Goal: Navigation & Orientation: Understand site structure

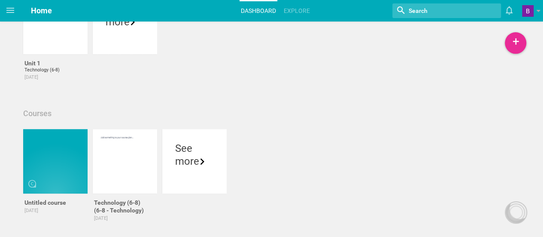
scroll to position [92, 0]
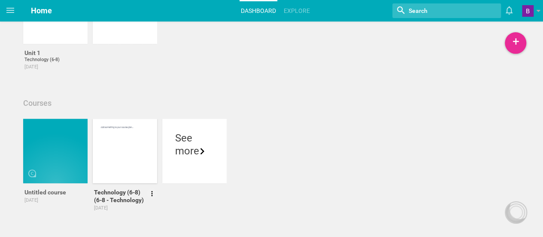
click at [116, 149] on div at bounding box center [125, 151] width 64 height 64
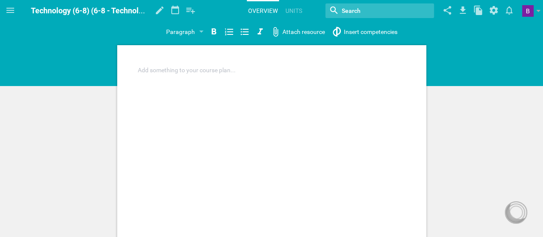
click at [229, 72] on div at bounding box center [272, 70] width 268 height 9
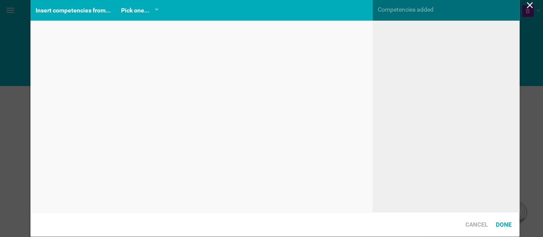
click at [371, 27] on div "Home Planner My Libraries My Curriculum My Files Technology (6-8) (6-8 - Techno…" at bounding box center [271, 118] width 543 height 237
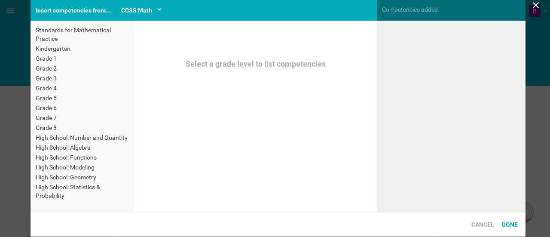
click at [147, 13] on div "CCSS Math" at bounding box center [136, 10] width 31 height 10
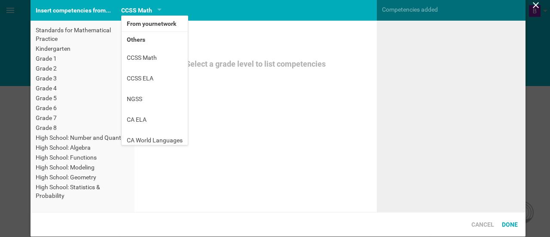
click at [152, 25] on li "From your network" at bounding box center [155, 23] width 66 height 15
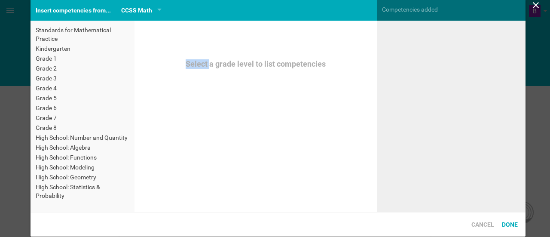
click at [152, 25] on div "Select a grade level to list competencies" at bounding box center [255, 116] width 242 height 191
click at [155, 13] on div "CCSS Math" at bounding box center [141, 10] width 40 height 10
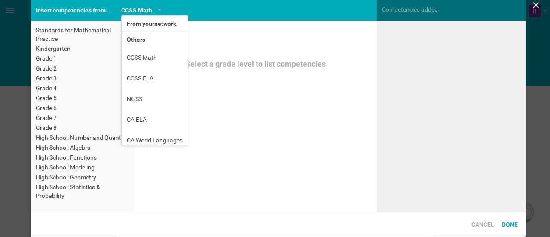
click at [539, 8] on icon at bounding box center [535, 5] width 10 height 10
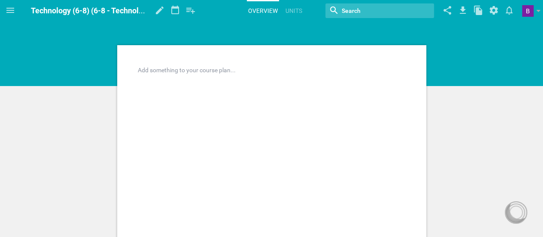
click at [9, 8] on icon at bounding box center [10, 10] width 8 height 5
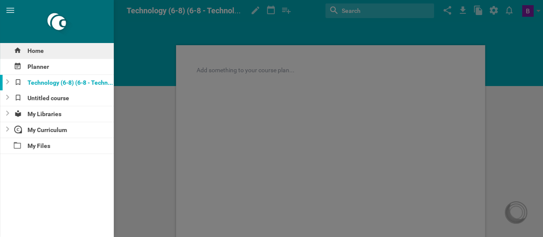
click at [41, 55] on div "Home" at bounding box center [57, 50] width 114 height 15
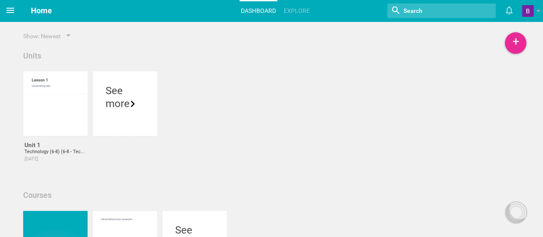
click at [13, 10] on icon at bounding box center [10, 10] width 8 height 5
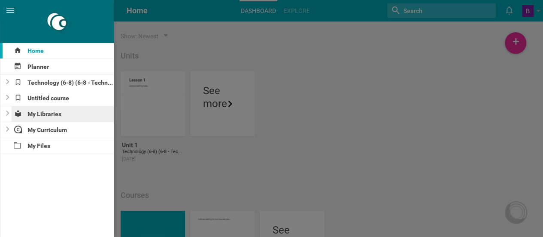
click at [48, 115] on div "My Libraries" at bounding box center [63, 113] width 103 height 15
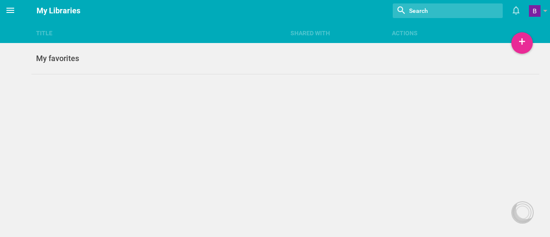
click at [9, 9] on icon at bounding box center [10, 10] width 10 height 10
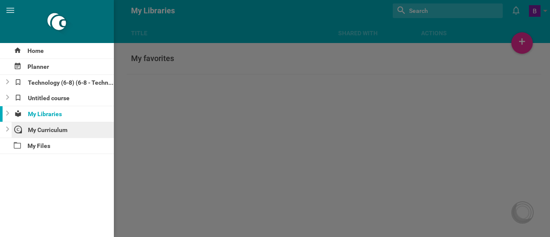
click at [41, 131] on div "My Curriculum" at bounding box center [63, 129] width 103 height 15
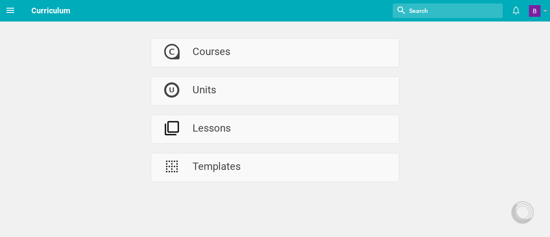
click at [12, 6] on icon at bounding box center [10, 10] width 10 height 10
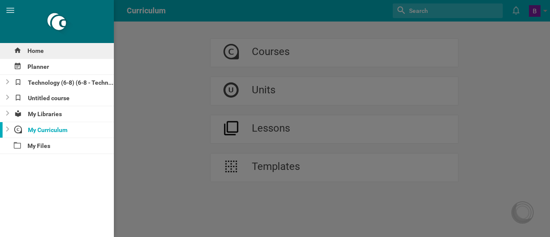
click at [31, 51] on div "Home" at bounding box center [57, 50] width 114 height 15
